Goal: Task Accomplishment & Management: Manage account settings

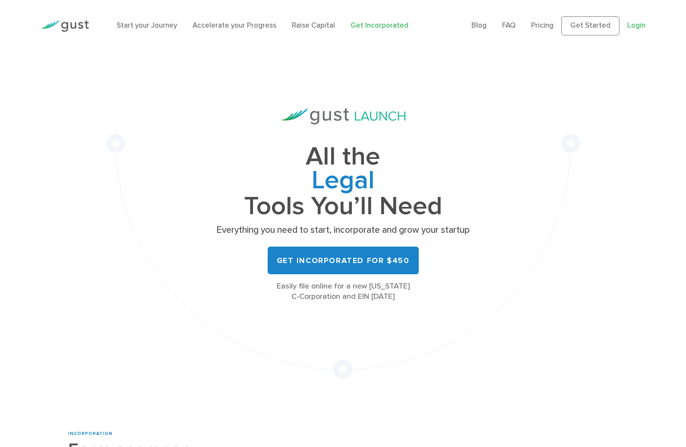
click at [638, 23] on link "Login" at bounding box center [636, 25] width 18 height 9
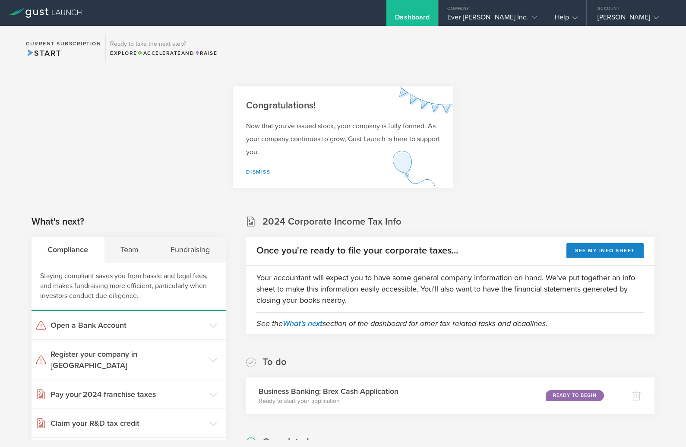
click at [504, 121] on section "Congratulations! Now that you've issued stock, your company is fully formed. As…" at bounding box center [343, 137] width 686 height 134
click at [530, 19] on gust-icon at bounding box center [532, 17] width 9 height 9
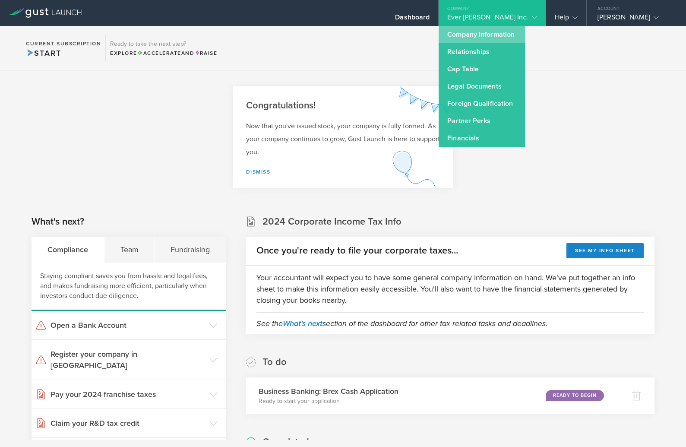
click at [513, 38] on link "Company Information" at bounding box center [482, 34] width 86 height 17
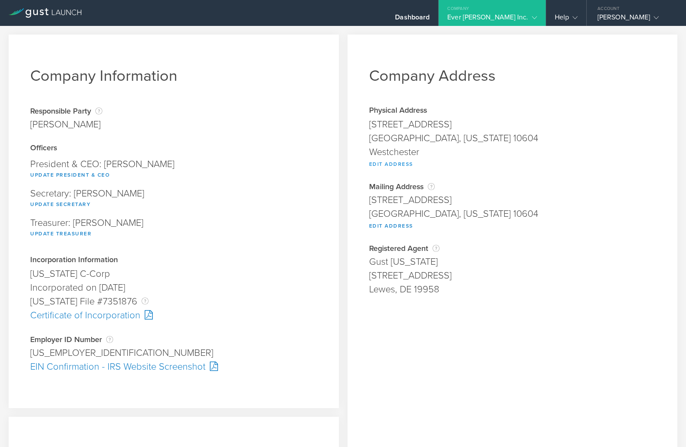
click at [399, 165] on button "Edit Address" at bounding box center [391, 164] width 44 height 10
type input "26 Highridge Rd"
type input "West Harrison"
select select "NY"
type input "10604"
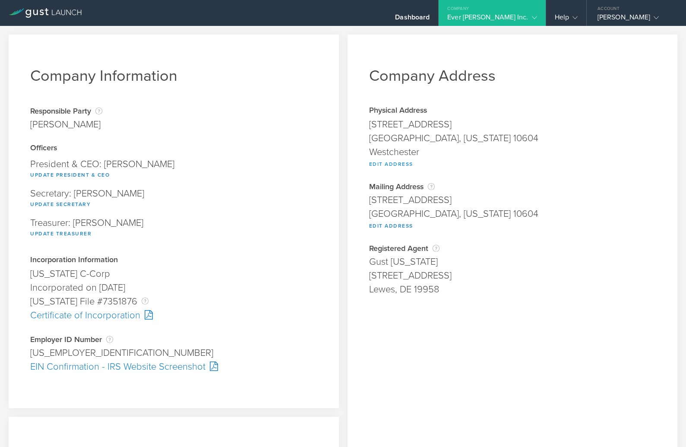
type input "Westchester"
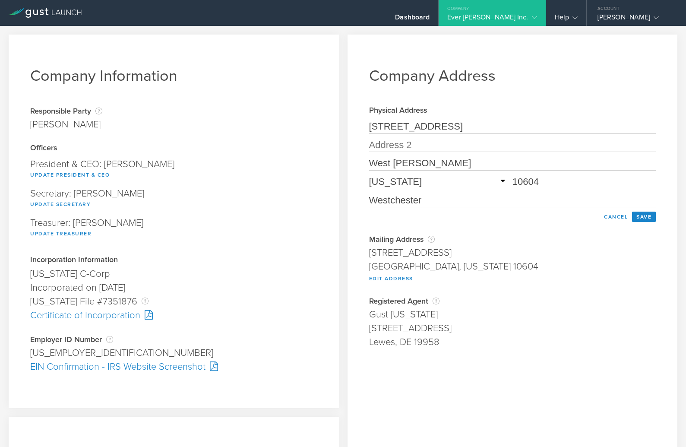
click at [468, 128] on input "26 Highridge Rd" at bounding box center [512, 127] width 287 height 14
type input "[STREET_ADDRESS]"
type input "Boca Raton"
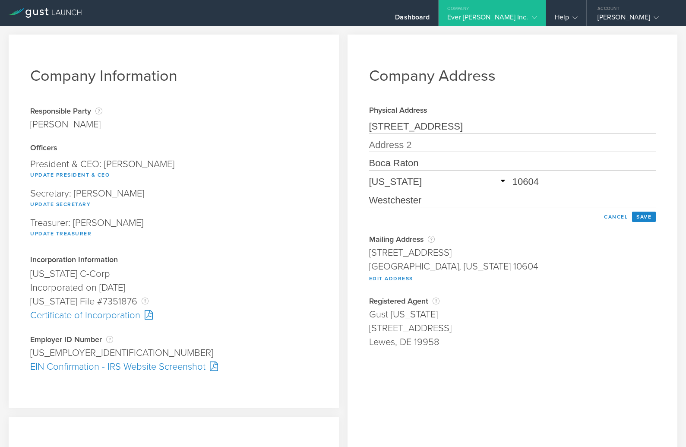
select select "FL"
type input "33496"
click at [525, 183] on input "33496" at bounding box center [583, 182] width 143 height 14
click at [476, 200] on input "text" at bounding box center [512, 200] width 287 height 14
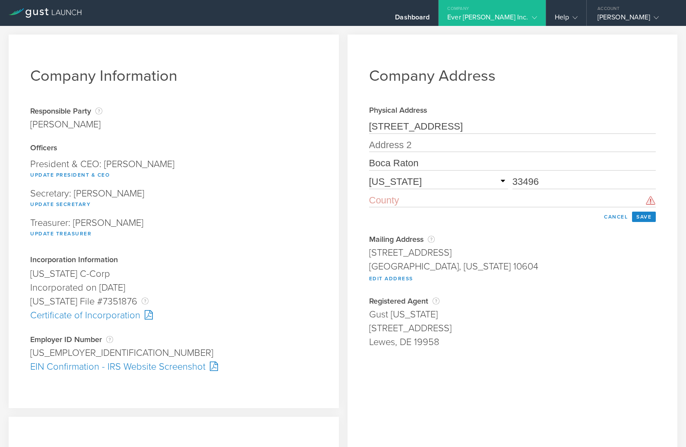
paste input "[GEOGRAPHIC_DATA]"
type input "[GEOGRAPHIC_DATA]"
click at [644, 219] on button "Save" at bounding box center [644, 217] width 24 height 10
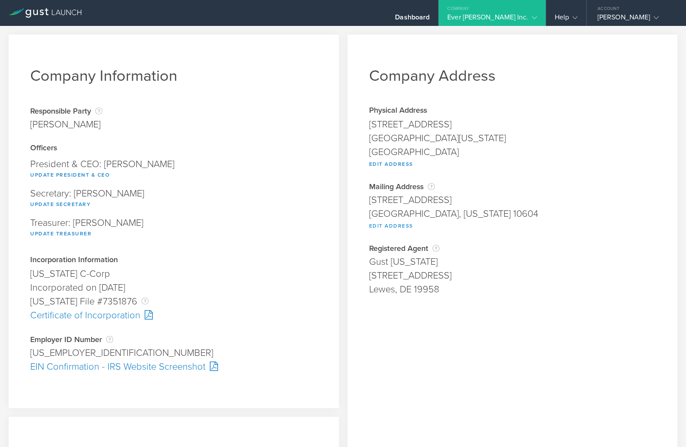
click at [389, 225] on button "Edit Address" at bounding box center [391, 226] width 44 height 10
type input "26 Highridge Rd"
type input "West Harrison"
select select "NY"
type input "10604"
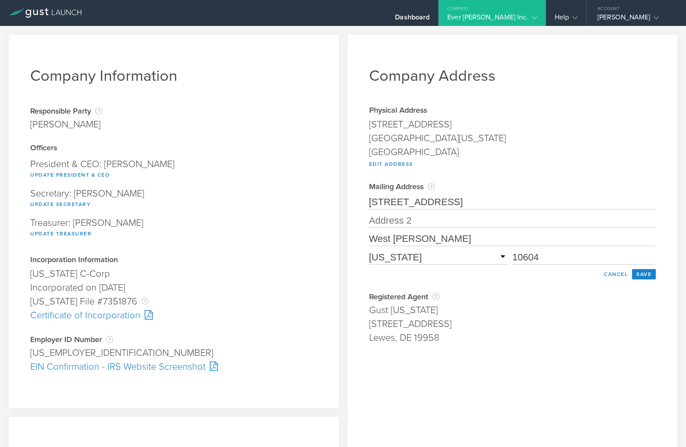
click at [437, 201] on input "26 Highridge Rd" at bounding box center [512, 203] width 287 height 14
type input "[STREET_ADDRESS]"
type input "Boca Raton"
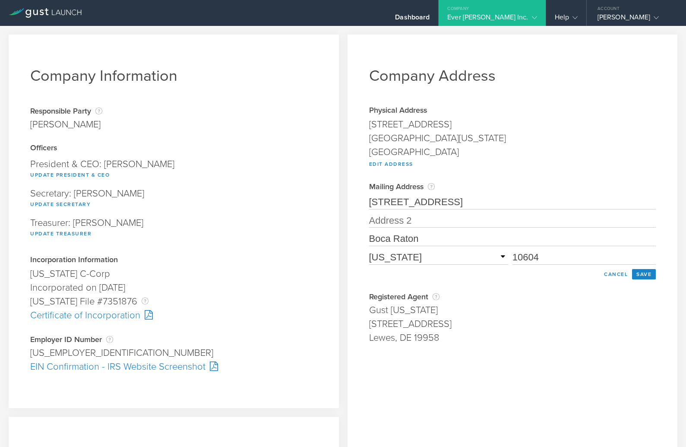
select select "FL"
type input "33496"
click at [654, 275] on button "Save" at bounding box center [644, 274] width 24 height 10
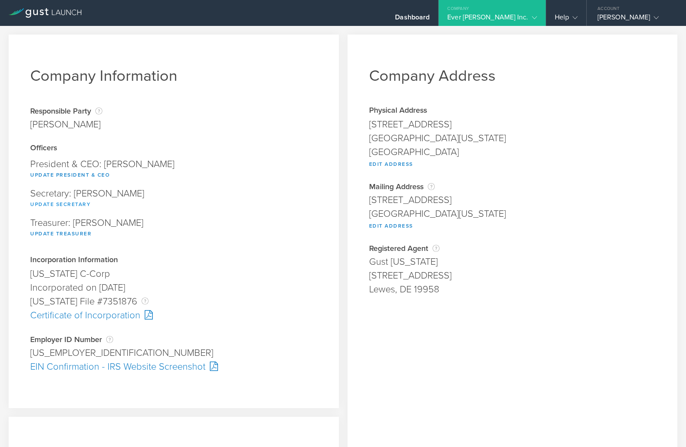
click at [67, 205] on button "Update Secretary" at bounding box center [60, 204] width 60 height 10
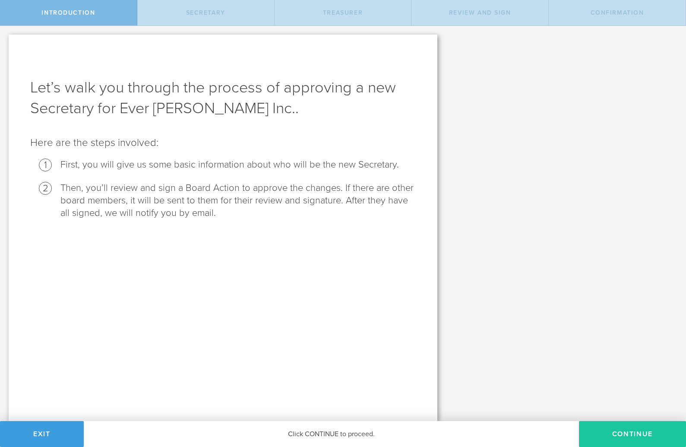
click at [631, 430] on button "Continue" at bounding box center [632, 434] width 107 height 26
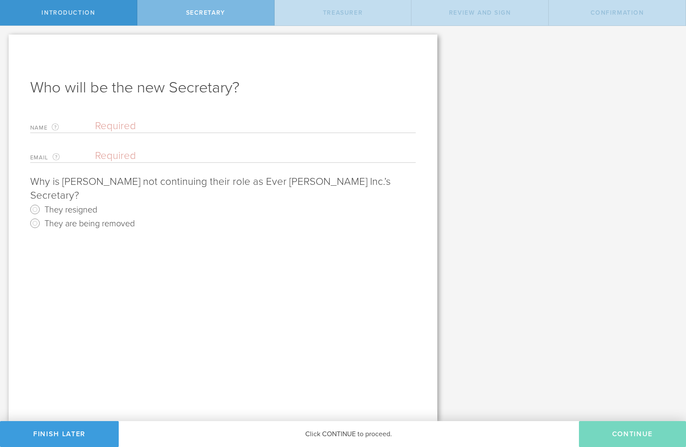
click at [72, 210] on label "They resigned" at bounding box center [70, 209] width 53 height 13
click at [42, 210] on input "They resigned" at bounding box center [35, 209] width 14 height 14
radio input "true"
click at [131, 132] on input "text" at bounding box center [255, 126] width 321 height 13
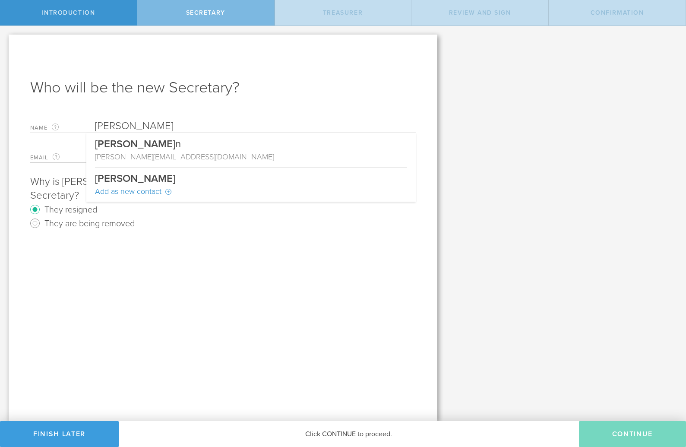
type input "[PERSON_NAME]"
type input "[PERSON_NAME][EMAIL_ADDRESS][DOMAIN_NAME]"
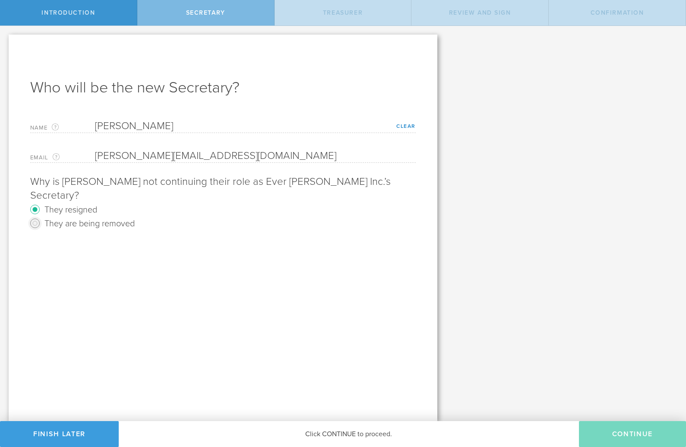
click at [36, 224] on input "They are being removed" at bounding box center [35, 223] width 14 height 14
radio input "true"
click at [35, 209] on input "They resigned" at bounding box center [35, 209] width 14 height 14
radio input "true"
click at [266, 265] on div "Who will be the new Secretary? Name The first and last name of the person that …" at bounding box center [223, 228] width 429 height 386
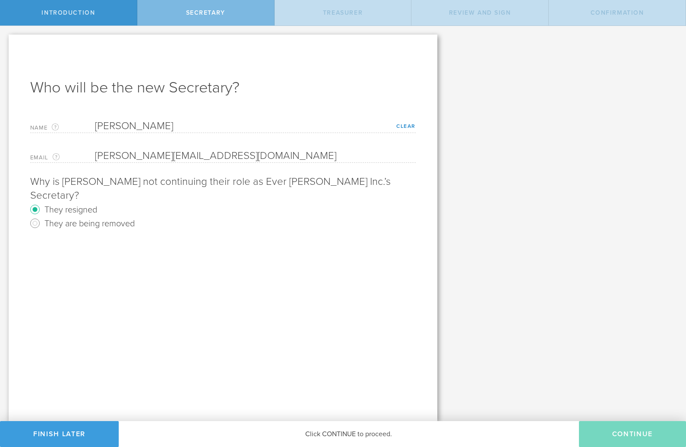
click at [206, 235] on div "Who will be the new Secretary? Name The first and last name of the person that …" at bounding box center [223, 228] width 429 height 386
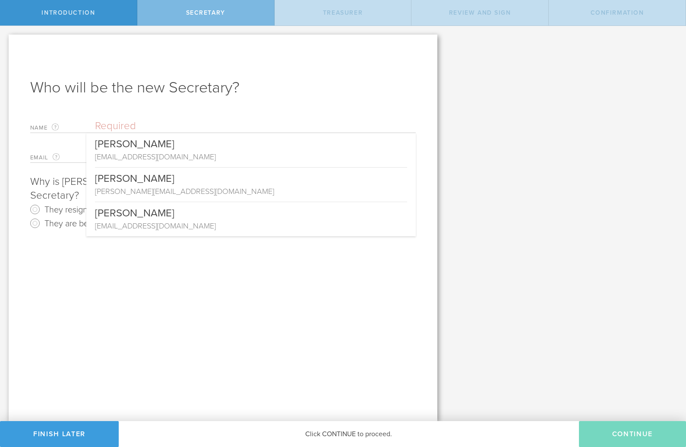
click at [109, 128] on input "text" at bounding box center [255, 126] width 321 height 13
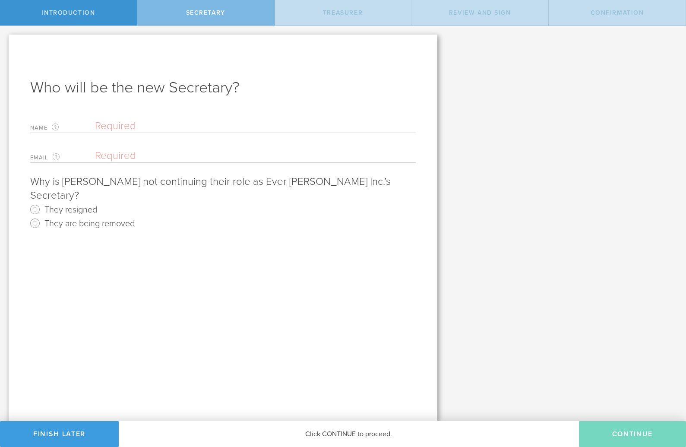
click at [102, 127] on input "text" at bounding box center [255, 126] width 321 height 13
type input "m"
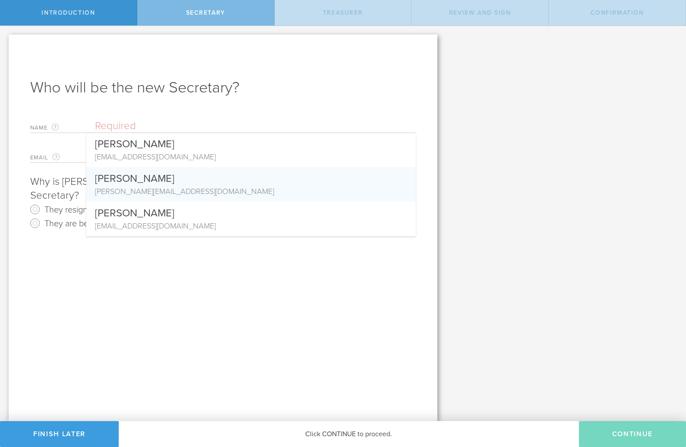
click at [131, 180] on div "[PERSON_NAME]" at bounding box center [251, 176] width 312 height 19
type input "[PERSON_NAME]"
type input "[PERSON_NAME][EMAIL_ADDRESS][DOMAIN_NAME]"
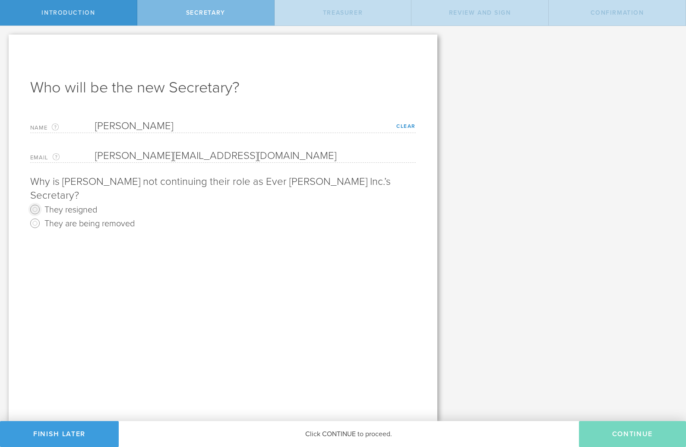
click at [35, 208] on input "They resigned" at bounding box center [35, 209] width 14 height 14
radio input "true"
click at [622, 433] on button "Continue" at bounding box center [632, 434] width 107 height 26
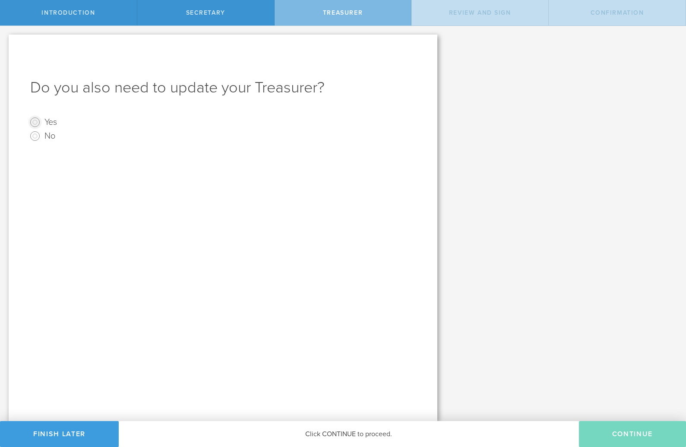
click at [29, 123] on input "Yes" at bounding box center [35, 122] width 14 height 14
radio input "true"
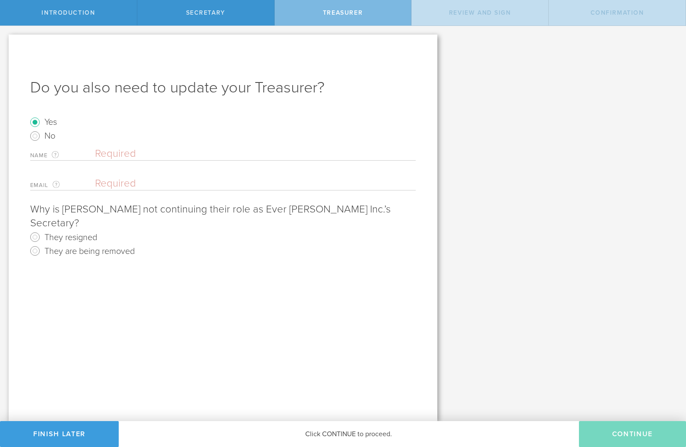
click at [131, 155] on input "text" at bounding box center [255, 153] width 321 height 13
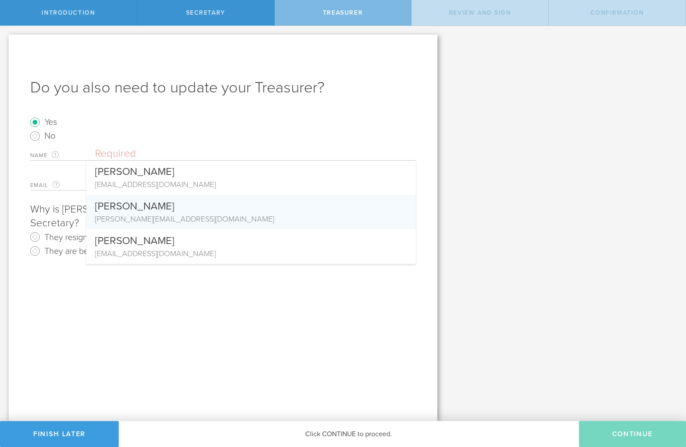
click at [135, 204] on div "[PERSON_NAME]" at bounding box center [251, 204] width 312 height 19
type input "[PERSON_NAME]"
type input "[PERSON_NAME][EMAIL_ADDRESS][DOMAIN_NAME]"
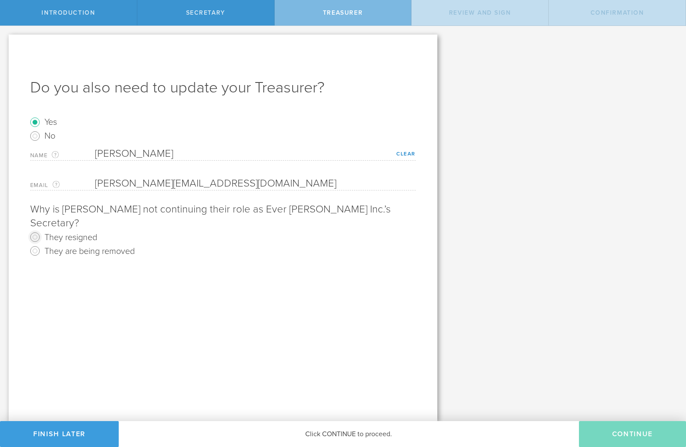
click at [32, 234] on input "They resigned" at bounding box center [35, 237] width 14 height 14
radio input "true"
click at [615, 433] on button "Continue" at bounding box center [632, 434] width 107 height 26
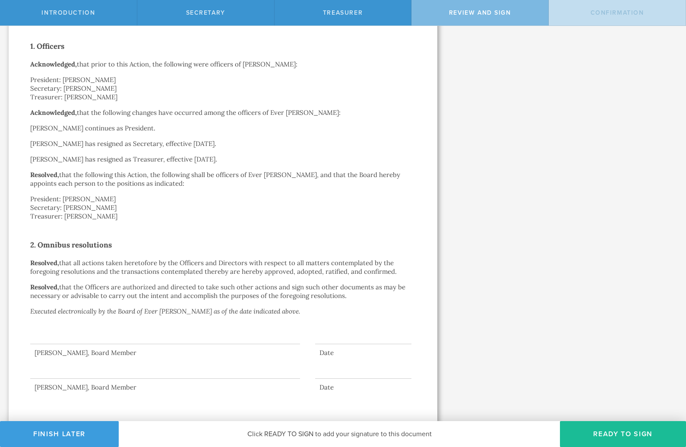
scroll to position [161, 0]
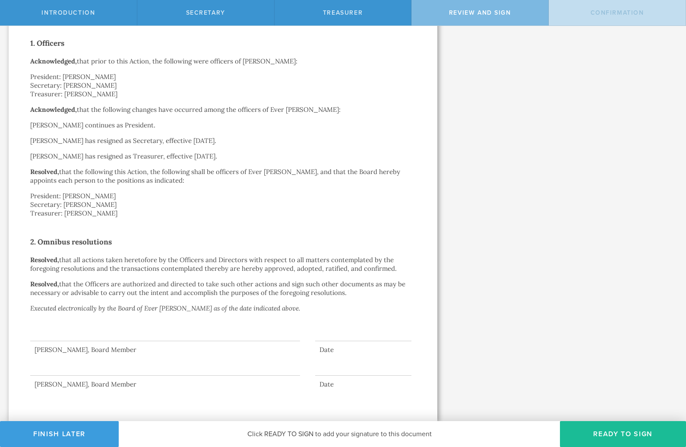
click at [133, 337] on div at bounding box center [165, 323] width 270 height 35
click at [120, 330] on div at bounding box center [165, 323] width 270 height 35
click at [615, 429] on button "Ready to Sign" at bounding box center [623, 434] width 126 height 26
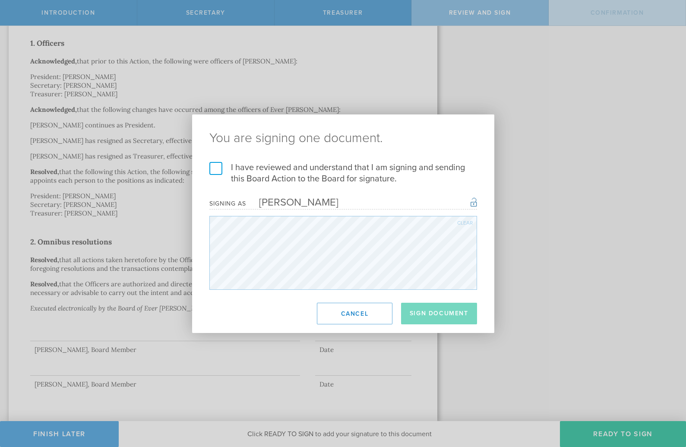
click at [215, 169] on label "I have reviewed and understand that I am signing and sending this Board Action …" at bounding box center [343, 173] width 268 height 22
click at [0, 0] on input "I have reviewed and understand that I am signing and sending this Board Action …" at bounding box center [0, 0] width 0 height 0
click at [442, 313] on button "Sign Document" at bounding box center [439, 314] width 76 height 22
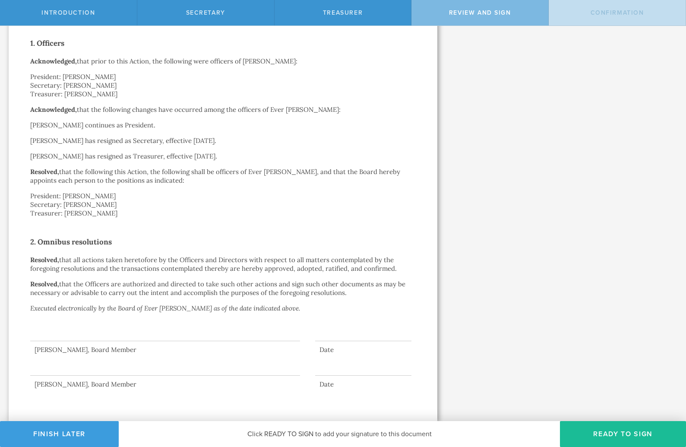
scroll to position [0, 0]
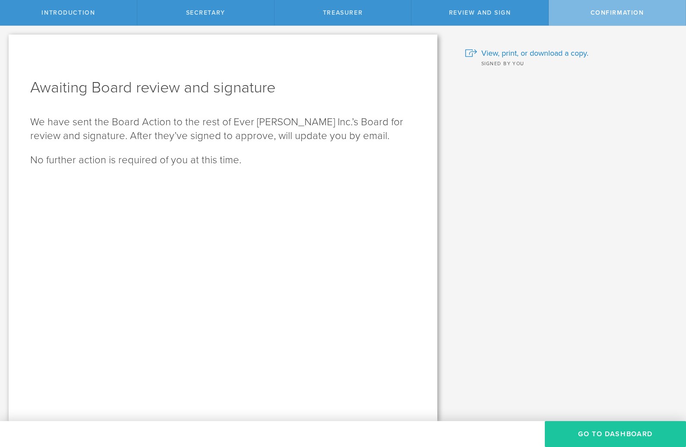
click at [604, 434] on button "Go To Dashboard" at bounding box center [615, 434] width 141 height 26
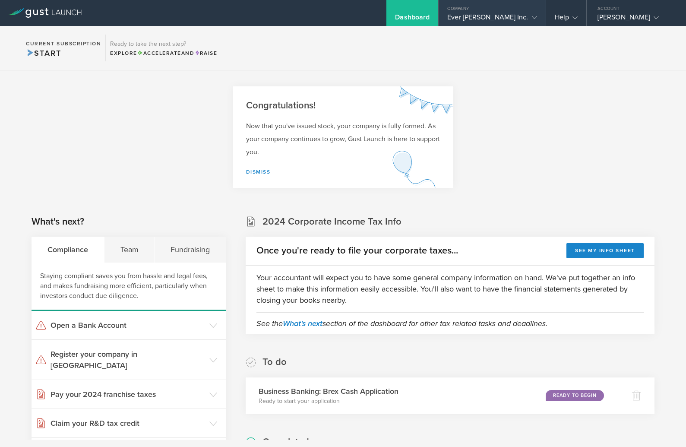
click at [521, 9] on div "Company" at bounding box center [492, 6] width 107 height 13
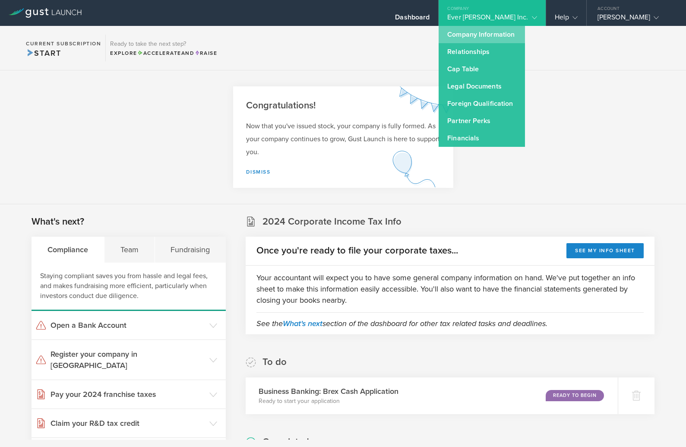
click at [509, 30] on link "Company Information" at bounding box center [482, 34] width 86 height 17
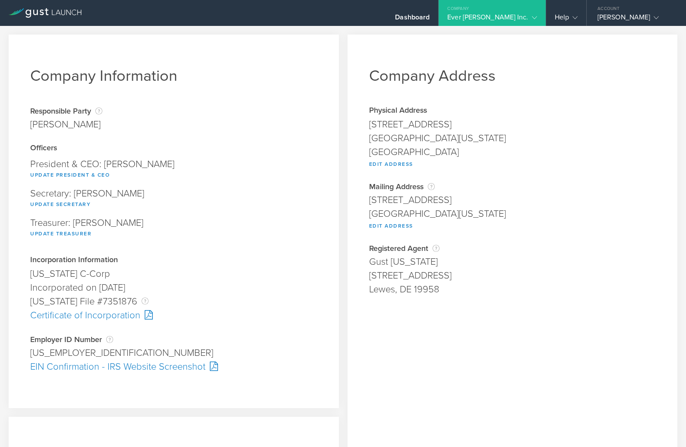
click at [504, 17] on div "Ever [PERSON_NAME] Inc." at bounding box center [491, 19] width 89 height 13
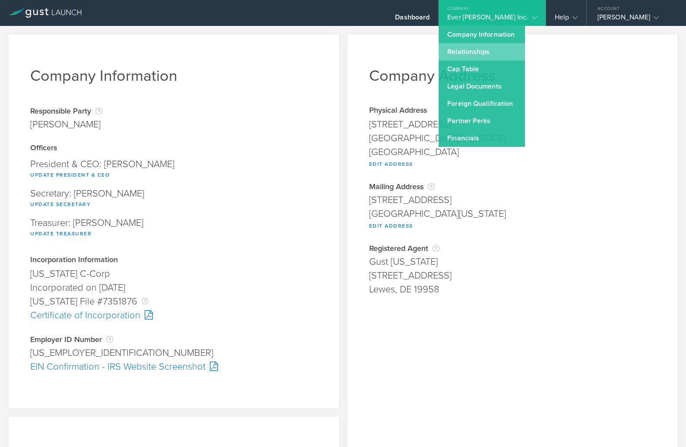
click at [497, 55] on link "Relationships" at bounding box center [482, 51] width 86 height 17
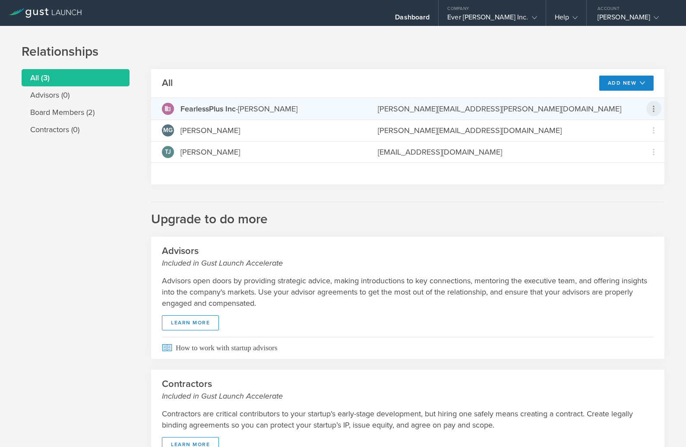
click at [657, 107] on icon at bounding box center [653, 109] width 10 height 10
click at [536, 207] on md-backdrop at bounding box center [343, 223] width 686 height 447
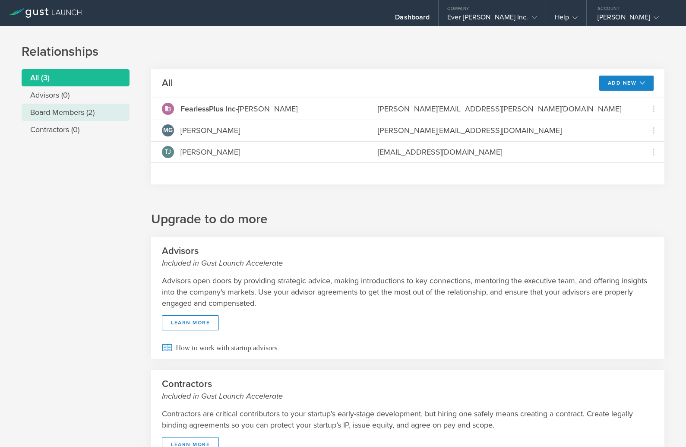
click at [69, 108] on li "Board Members (2)" at bounding box center [76, 112] width 108 height 17
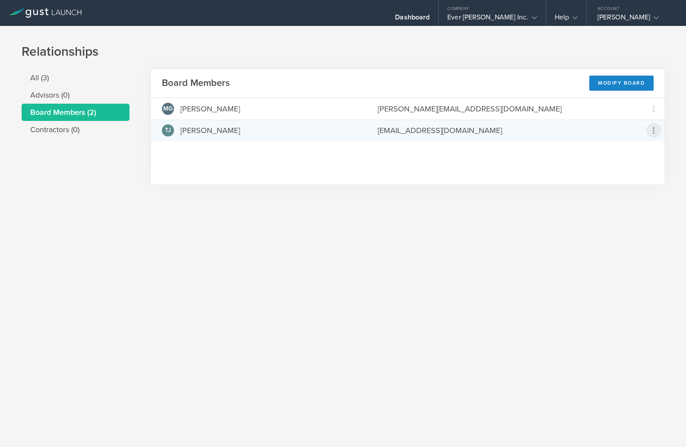
click at [654, 130] on icon at bounding box center [654, 130] width 2 height 6
click at [602, 180] on div "due to termination" at bounding box center [627, 178] width 66 height 9
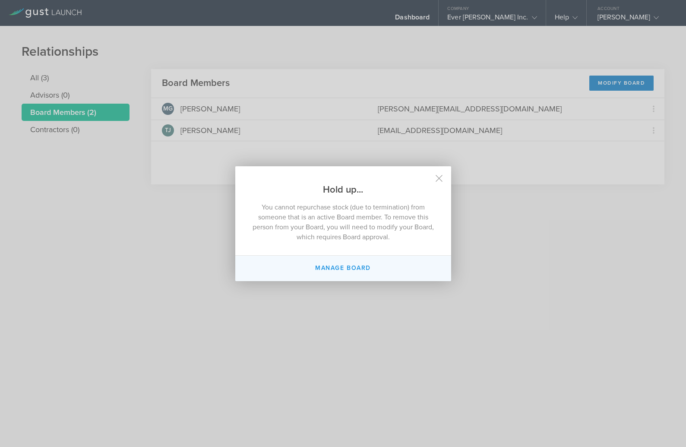
click at [337, 264] on button "Manage Board" at bounding box center [343, 268] width 216 height 25
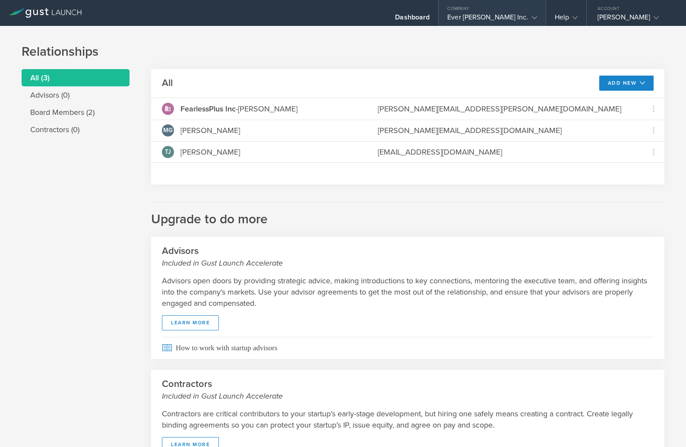
click at [518, 16] on div "Ever [PERSON_NAME] Inc." at bounding box center [491, 19] width 89 height 13
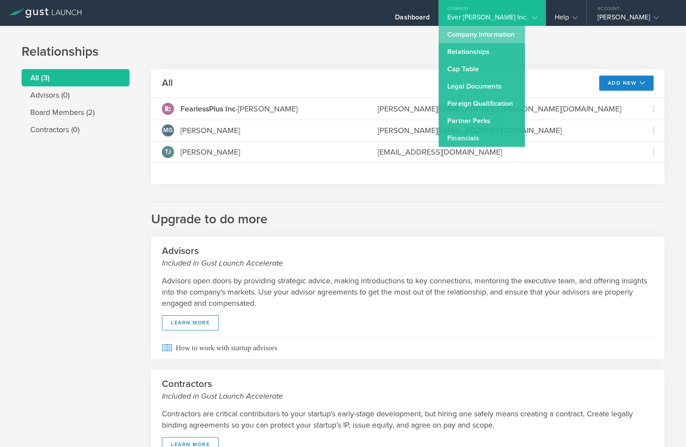
click at [523, 34] on link "Company Information" at bounding box center [482, 34] width 86 height 17
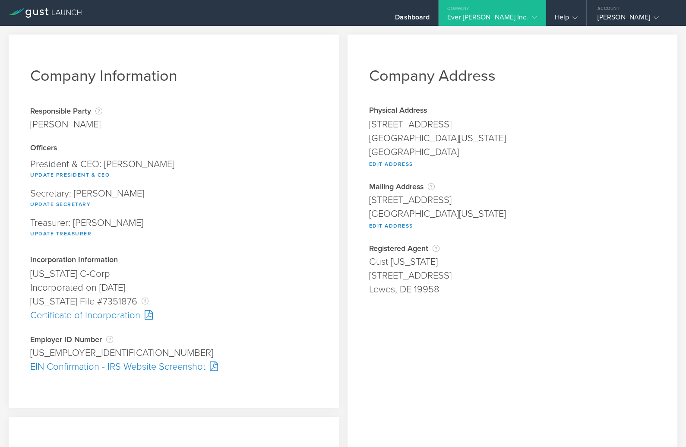
click at [536, 19] on icon at bounding box center [534, 17] width 5 height 5
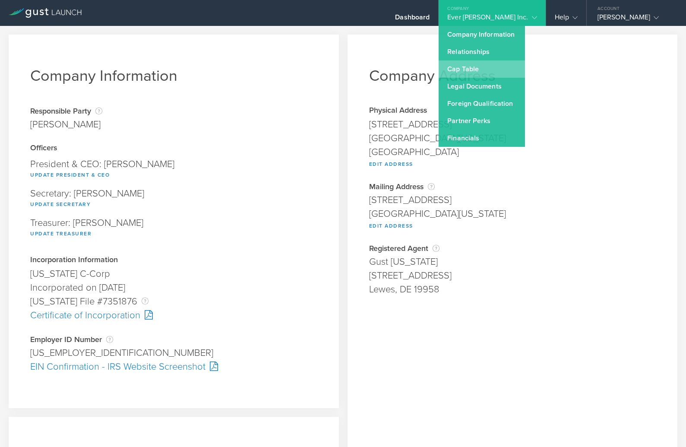
click at [499, 68] on link "Cap Table" at bounding box center [482, 68] width 86 height 17
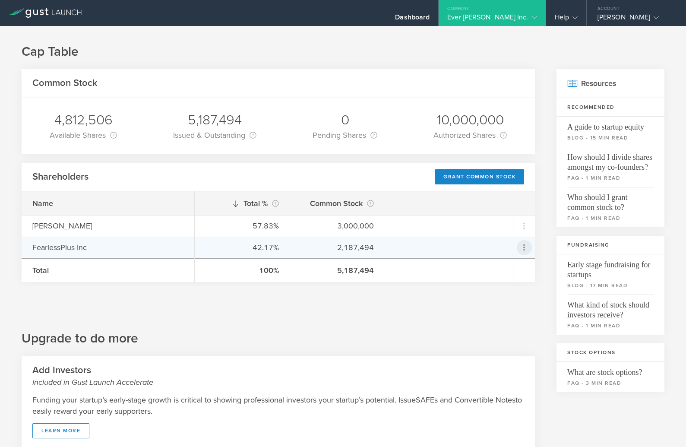
click at [523, 250] on icon at bounding box center [524, 247] width 2 height 6
click at [363, 329] on md-backdrop at bounding box center [343, 223] width 686 height 447
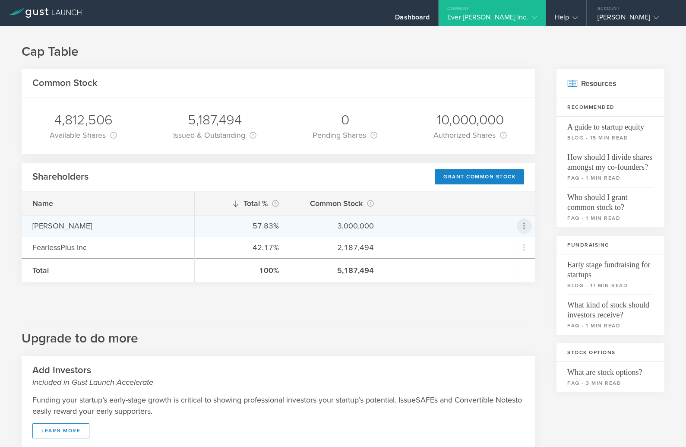
click at [528, 224] on icon at bounding box center [524, 226] width 10 height 10
click at [478, 266] on div "Repurchase stock" at bounding box center [497, 265] width 66 height 10
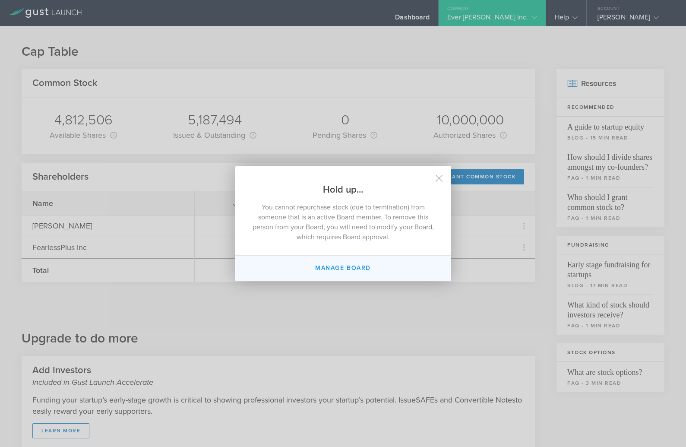
click at [350, 270] on button "Manage Board" at bounding box center [343, 268] width 216 height 25
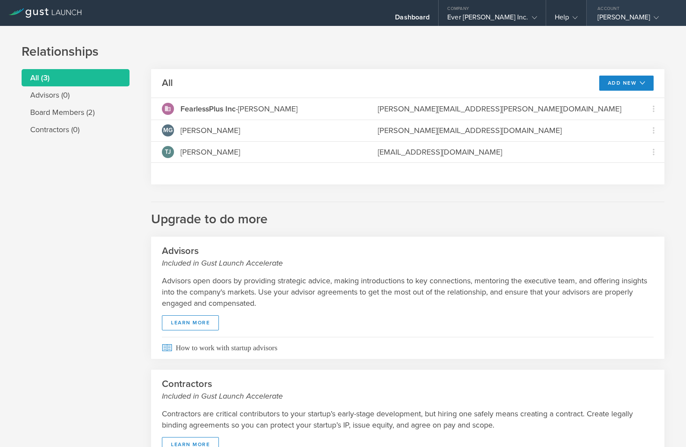
click at [623, 16] on div "[PERSON_NAME]" at bounding box center [633, 19] width 73 height 13
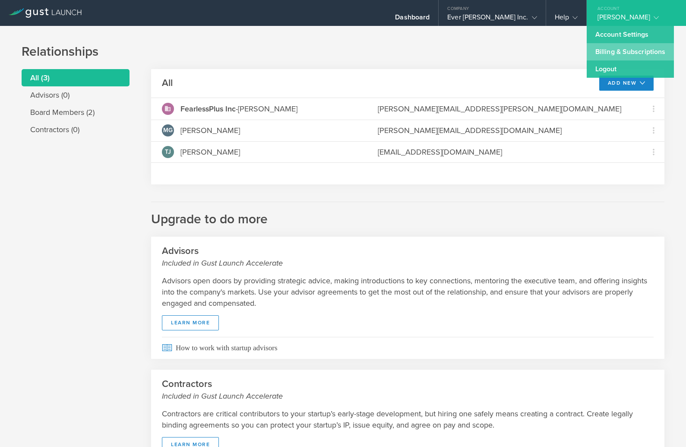
click at [610, 51] on link "Billing & Subscriptions" at bounding box center [630, 51] width 87 height 17
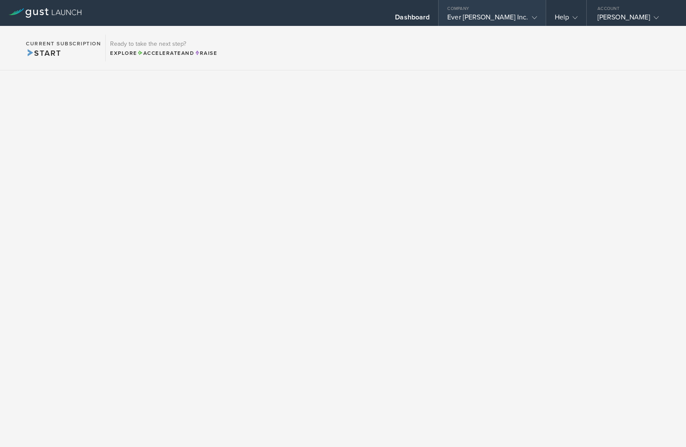
click at [518, 14] on div "Ever [PERSON_NAME] Inc." at bounding box center [491, 19] width 89 height 13
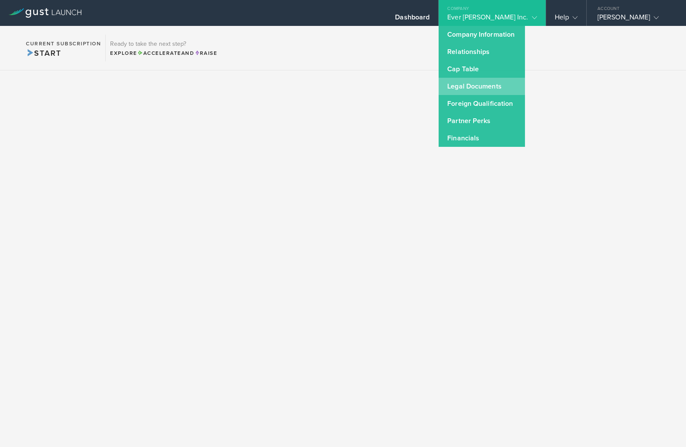
click at [515, 88] on link "Legal Documents" at bounding box center [482, 86] width 86 height 17
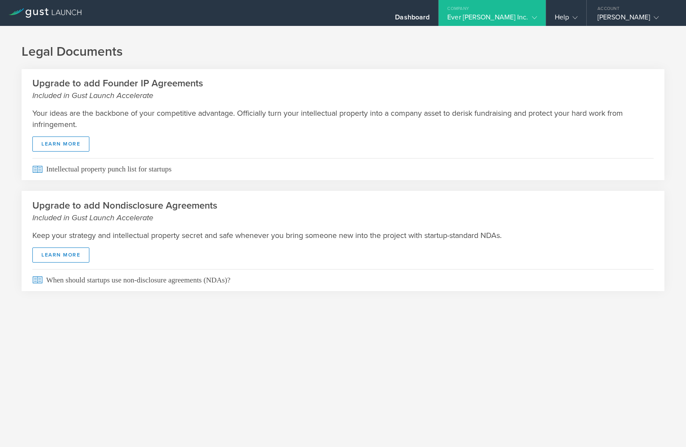
click at [529, 12] on div "Company" at bounding box center [492, 6] width 107 height 13
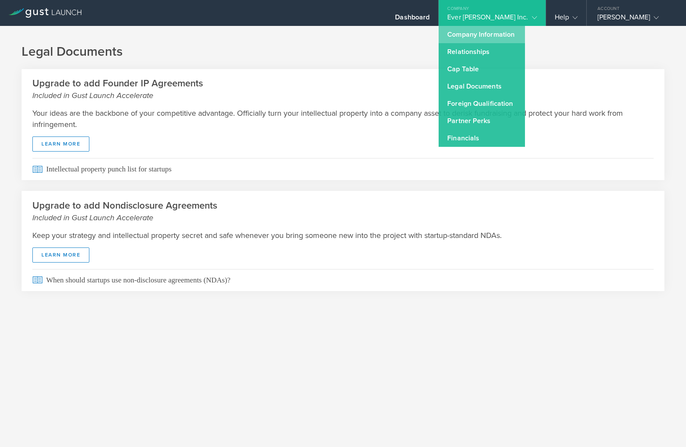
click at [510, 32] on link "Company Information" at bounding box center [482, 34] width 86 height 17
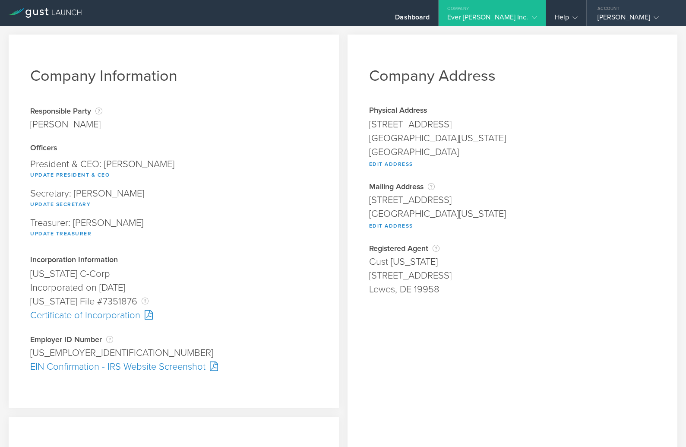
click at [619, 18] on div "[PERSON_NAME]" at bounding box center [633, 19] width 73 height 13
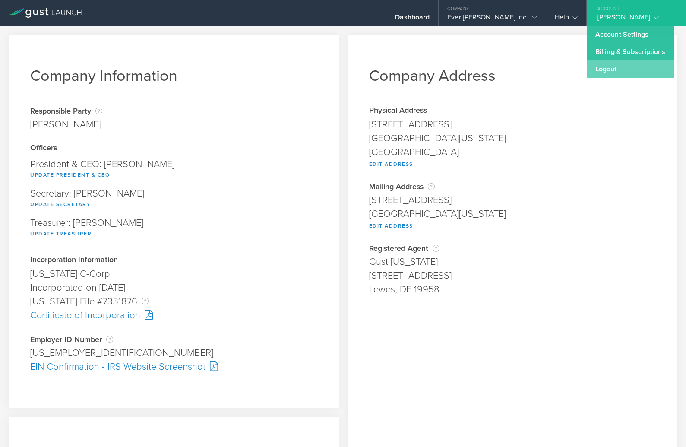
click at [603, 70] on link "Logout" at bounding box center [630, 68] width 87 height 17
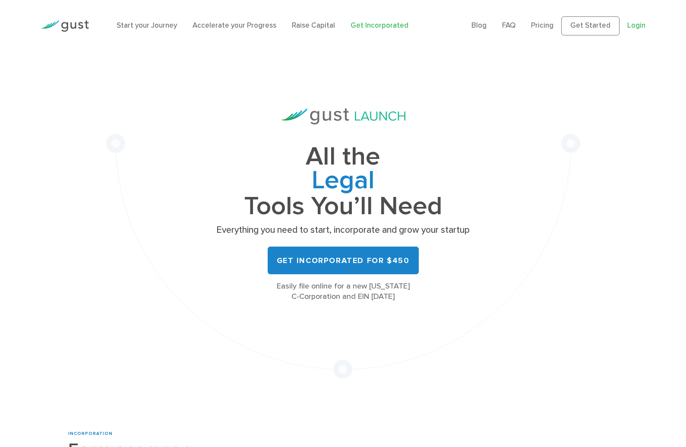
click at [637, 24] on link "Login" at bounding box center [636, 25] width 18 height 9
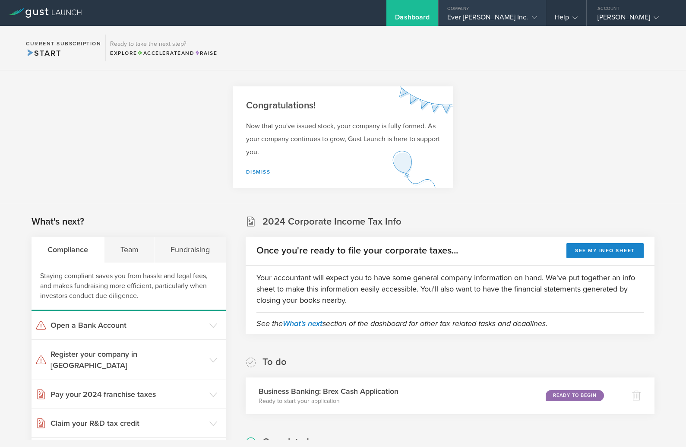
click at [510, 16] on div "Ever [PERSON_NAME] Inc." at bounding box center [491, 19] width 89 height 13
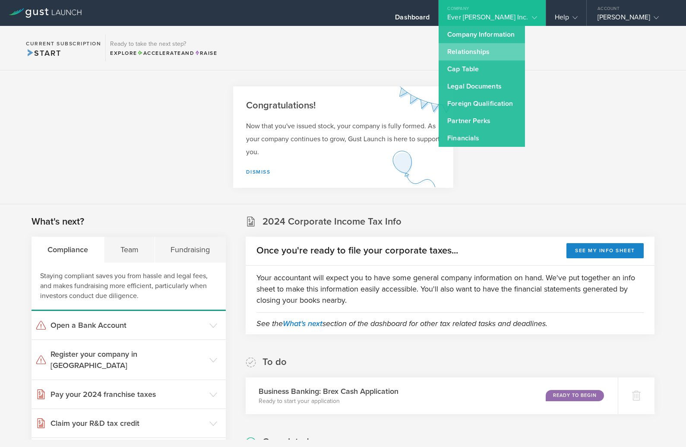
click at [500, 50] on link "Relationships" at bounding box center [482, 51] width 86 height 17
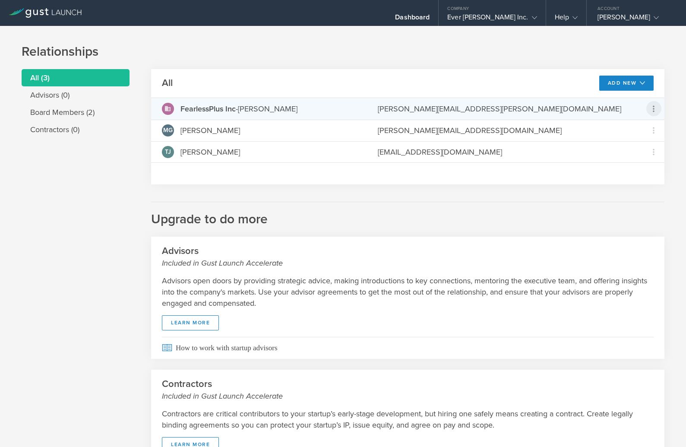
click at [652, 107] on icon at bounding box center [653, 109] width 10 height 10
click at [587, 105] on md-backdrop at bounding box center [343, 223] width 686 height 447
click at [224, 113] on strong "FearlessPlus Inc" at bounding box center [207, 108] width 55 height 9
click at [177, 109] on avatar at bounding box center [171, 109] width 19 height 12
click at [167, 107] on icon at bounding box center [168, 108] width 6 height 5
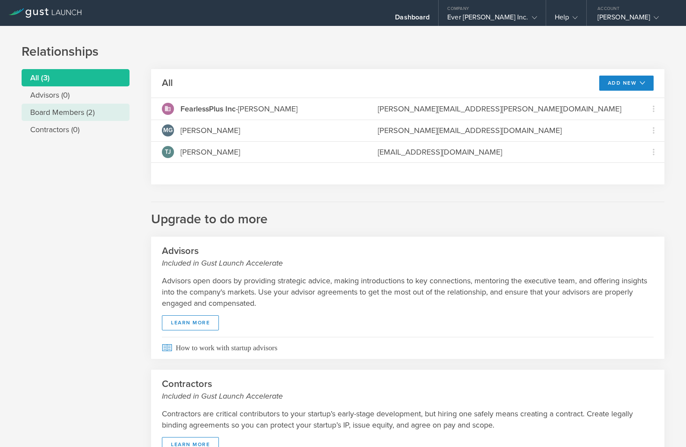
click at [74, 112] on li "Board Members (2)" at bounding box center [76, 112] width 108 height 17
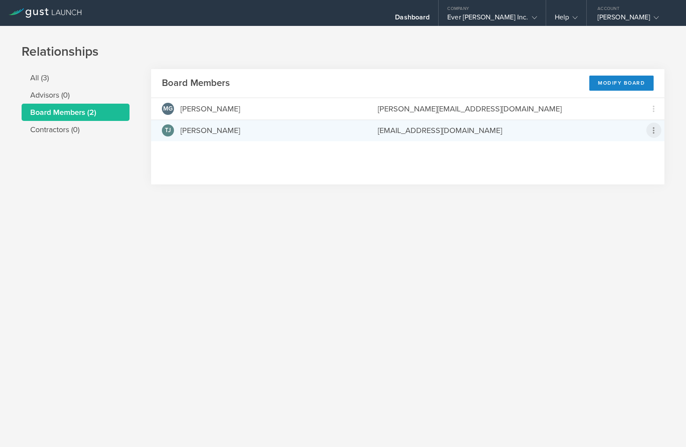
click at [652, 126] on icon at bounding box center [653, 130] width 10 height 10
click at [617, 179] on div "due to termination" at bounding box center [627, 178] width 66 height 9
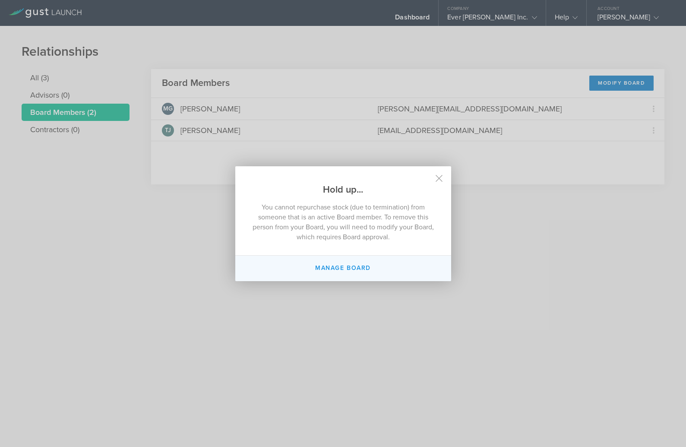
click at [332, 267] on button "Manage Board" at bounding box center [343, 268] width 216 height 25
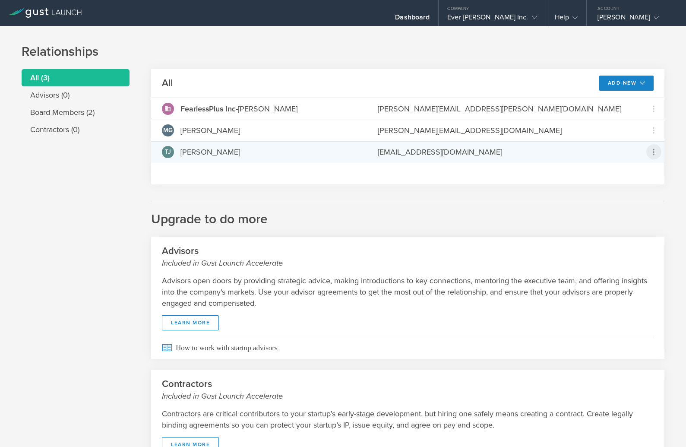
click at [653, 149] on icon at bounding box center [654, 151] width 2 height 6
click at [490, 197] on md-backdrop at bounding box center [343, 223] width 686 height 447
click at [193, 155] on div "[PERSON_NAME]" at bounding box center [210, 151] width 60 height 11
click at [164, 154] on div "TJ" at bounding box center [168, 152] width 12 height 12
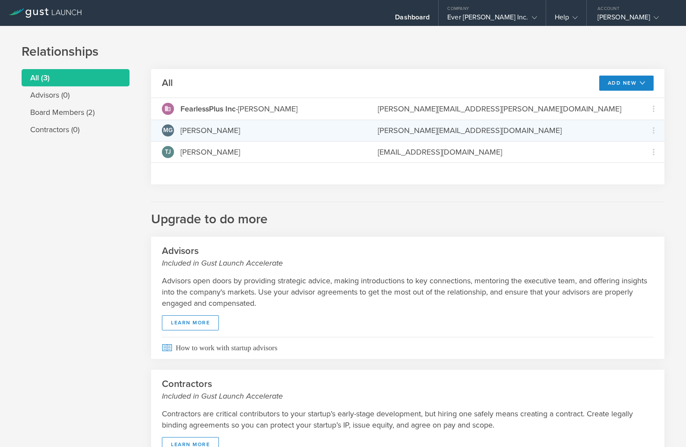
click at [168, 130] on span "MG" at bounding box center [167, 130] width 9 height 6
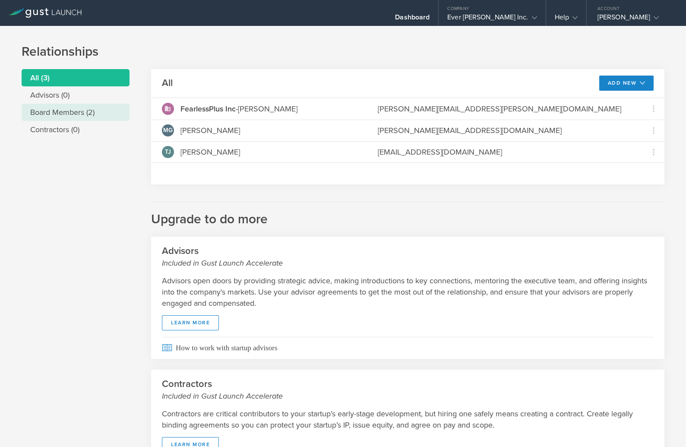
click at [78, 113] on li "Board Members (2)" at bounding box center [76, 112] width 108 height 17
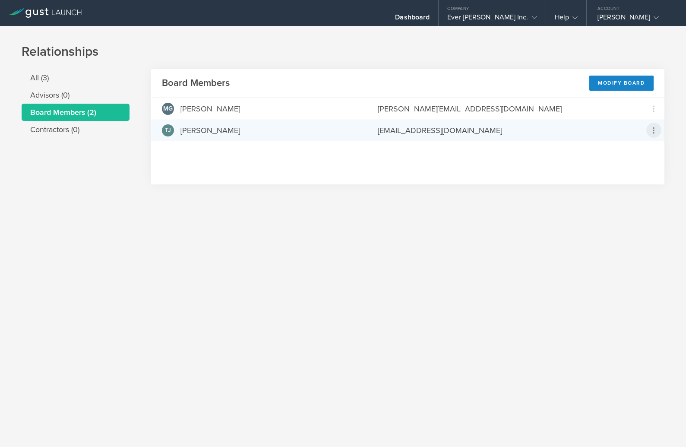
click at [655, 129] on icon at bounding box center [653, 130] width 10 height 10
click at [654, 110] on md-backdrop at bounding box center [343, 223] width 686 height 447
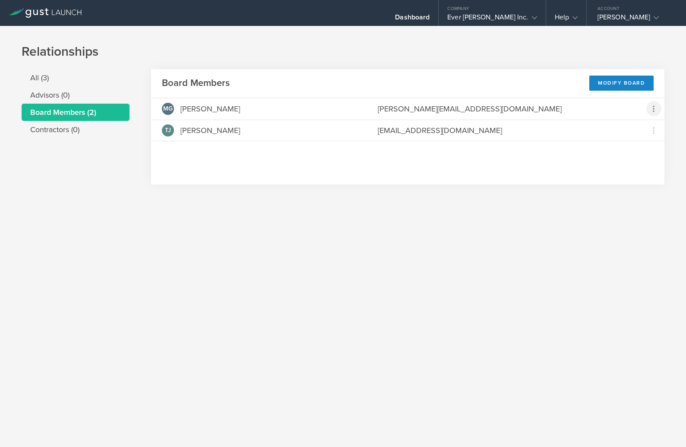
click at [654, 110] on icon at bounding box center [653, 109] width 10 height 10
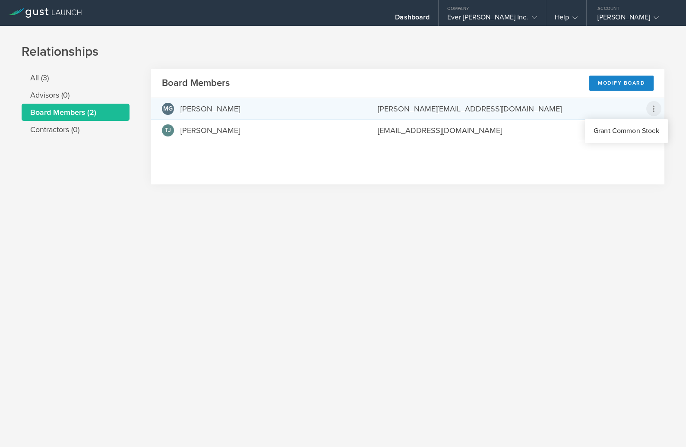
click at [607, 181] on md-backdrop at bounding box center [343, 223] width 686 height 447
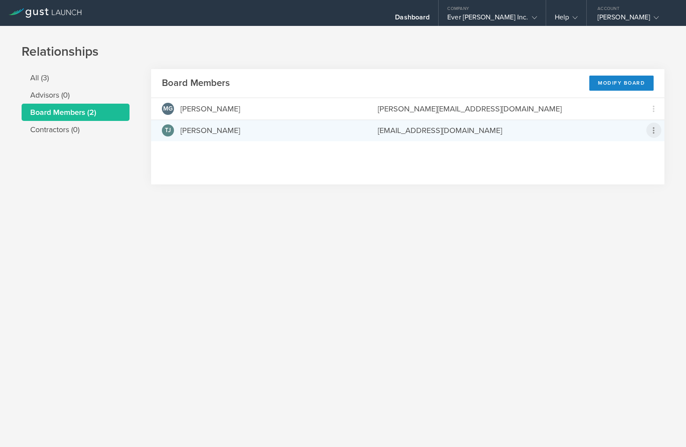
click at [652, 130] on icon at bounding box center [653, 130] width 10 height 10
click at [619, 172] on div "Repurchase stock" at bounding box center [627, 169] width 66 height 10
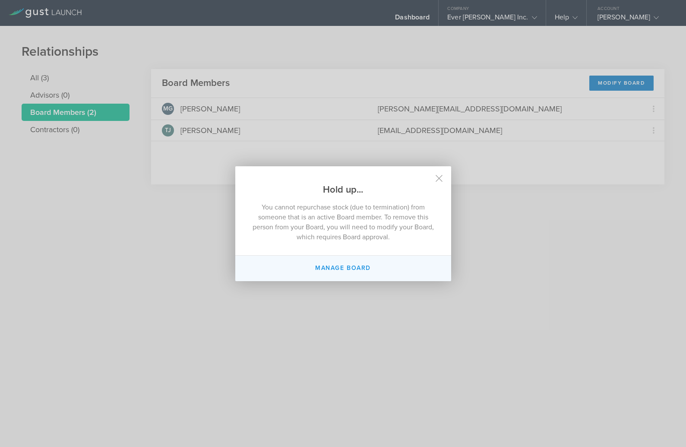
click at [330, 268] on button "Manage Board" at bounding box center [343, 268] width 216 height 25
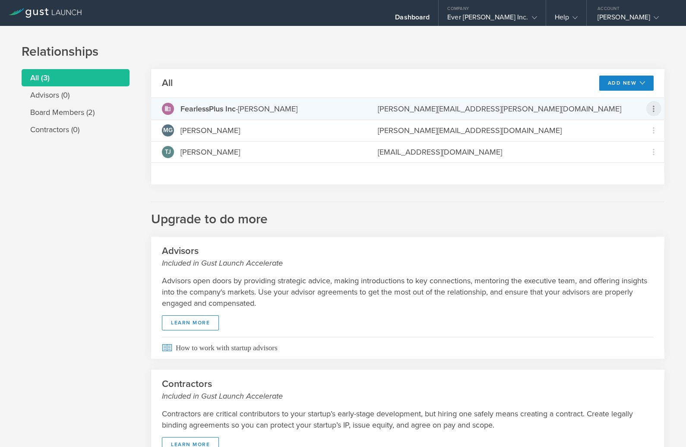
click at [655, 108] on icon at bounding box center [653, 109] width 10 height 10
click at [656, 151] on md-backdrop at bounding box center [343, 223] width 686 height 447
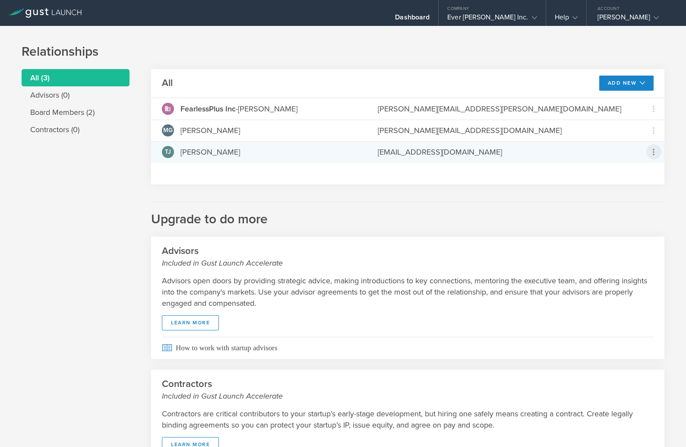
click at [654, 151] on icon at bounding box center [653, 152] width 10 height 10
click at [656, 105] on md-backdrop at bounding box center [343, 223] width 686 height 447
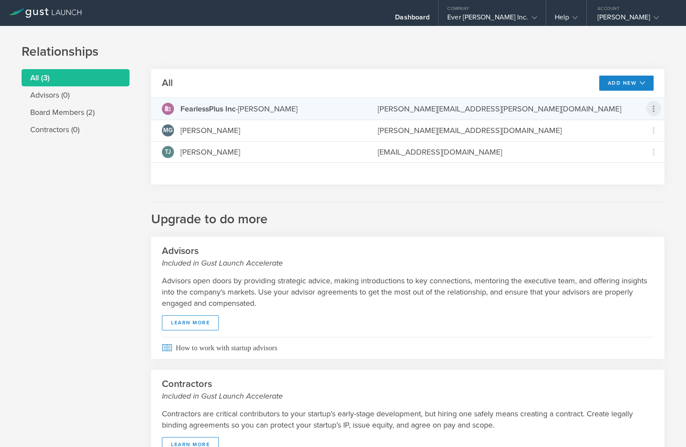
click at [654, 108] on icon at bounding box center [653, 109] width 10 height 10
click at [78, 112] on md-backdrop at bounding box center [343, 223] width 686 height 447
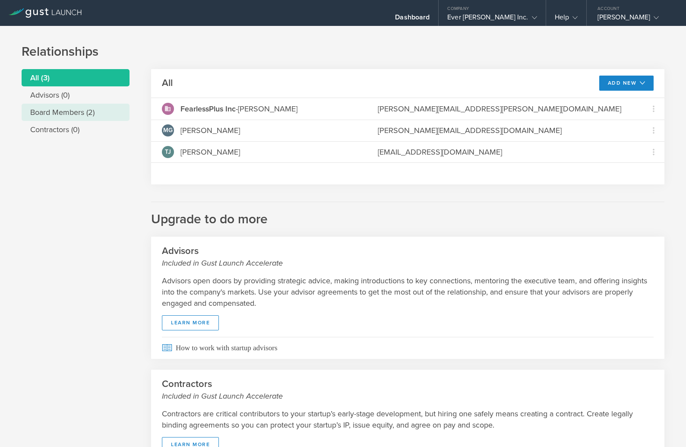
click at [66, 113] on li "Board Members (2)" at bounding box center [76, 112] width 108 height 17
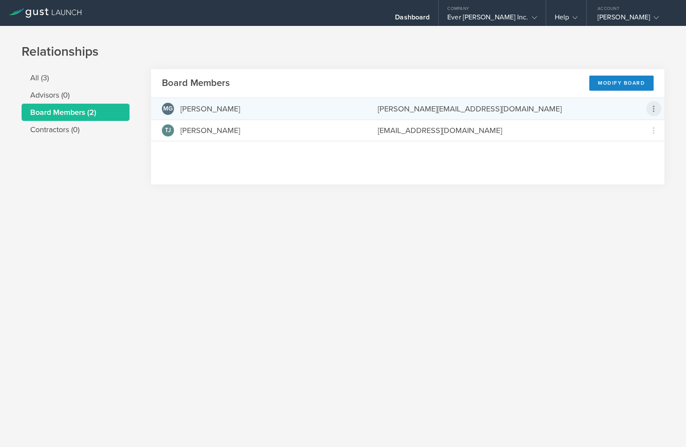
click at [657, 106] on icon at bounding box center [653, 109] width 10 height 10
click at [556, 194] on md-backdrop at bounding box center [343, 223] width 686 height 447
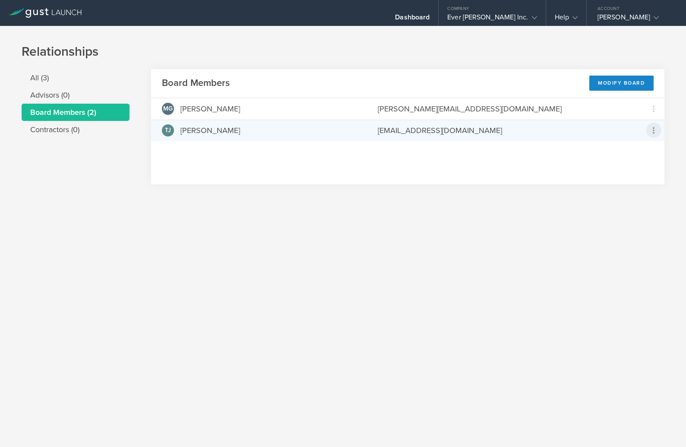
click at [653, 127] on icon at bounding box center [654, 130] width 2 height 6
click at [451, 172] on md-backdrop at bounding box center [343, 223] width 686 height 447
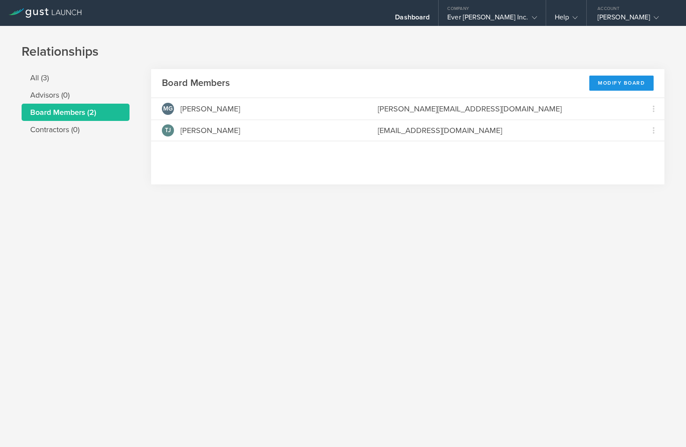
click at [611, 85] on div "Modify Board" at bounding box center [621, 83] width 64 height 15
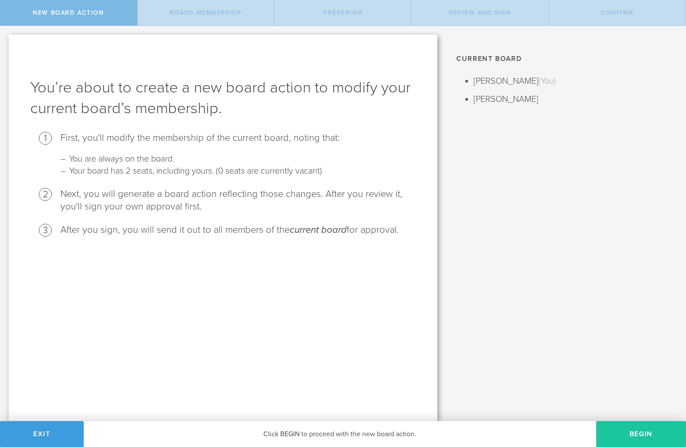
click at [626, 435] on button "Begin" at bounding box center [641, 434] width 90 height 26
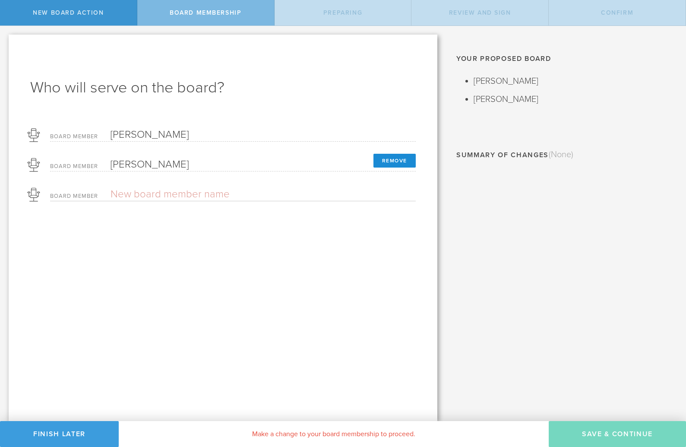
click at [389, 158] on button "Remove" at bounding box center [394, 161] width 42 height 14
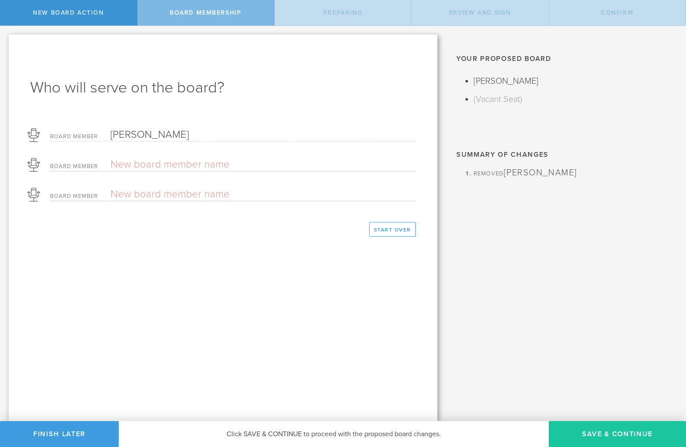
click at [619, 433] on button "Save & Continue" at bounding box center [617, 434] width 137 height 26
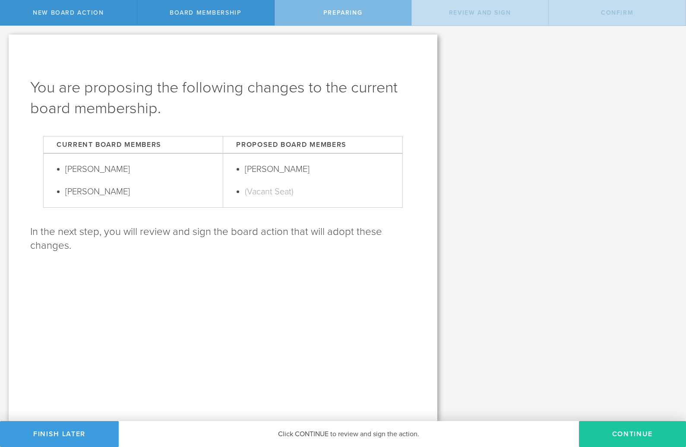
click at [615, 432] on button "Continue" at bounding box center [632, 434] width 107 height 26
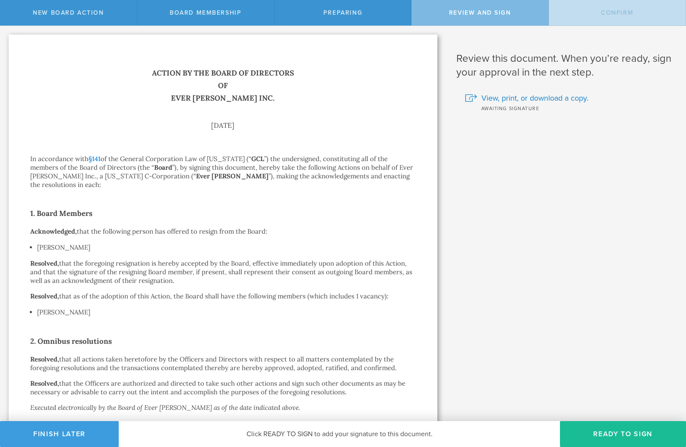
scroll to position [91, 0]
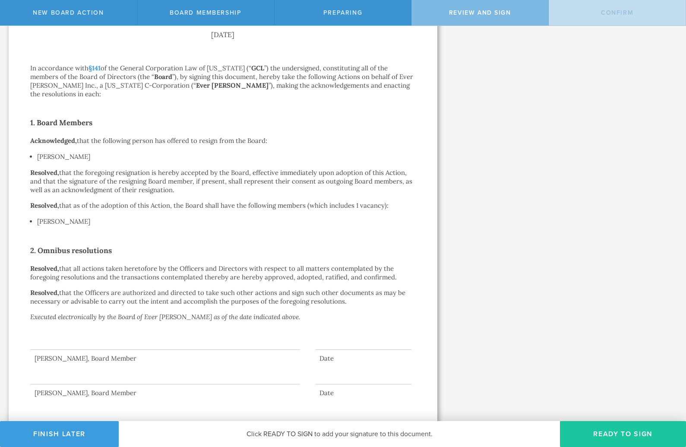
click at [603, 435] on button "Ready to Sign" at bounding box center [623, 434] width 126 height 26
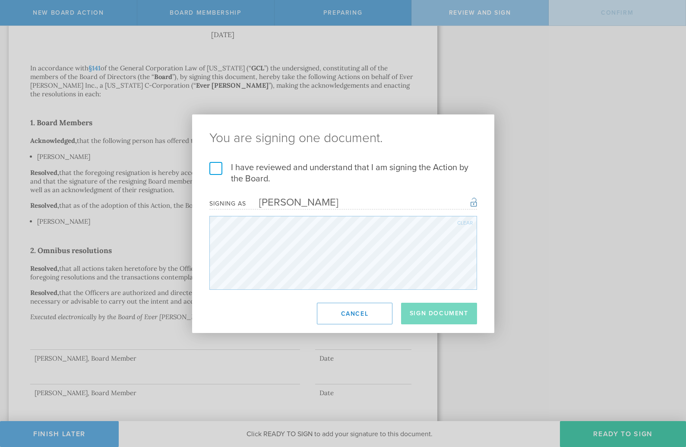
click at [218, 168] on label "I have reviewed and understand that I am signing the Action by the Board." at bounding box center [343, 173] width 268 height 22
click at [0, 0] on input "I have reviewed and understand that I am signing the Action by the Board." at bounding box center [0, 0] width 0 height 0
click at [434, 318] on button "Sign Document" at bounding box center [439, 314] width 76 height 22
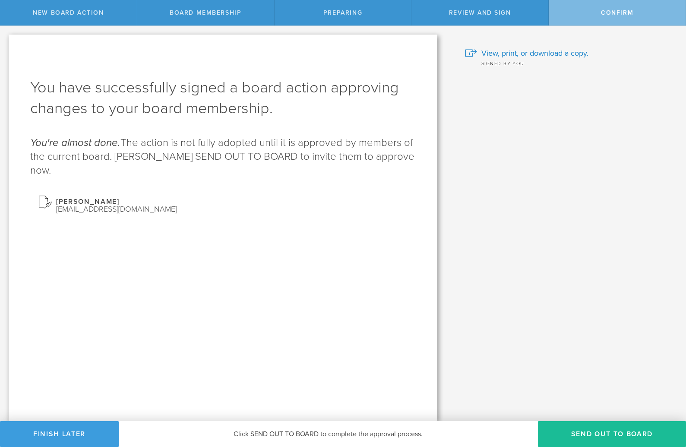
scroll to position [0, 0]
click at [594, 436] on button "Send out to board" at bounding box center [612, 434] width 148 height 26
